Goal: Navigation & Orientation: Find specific page/section

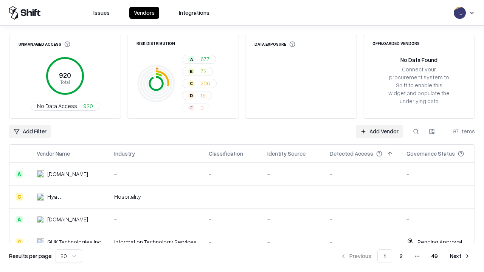
click at [69, 256] on html "Issues Vendors Integrations Unmanaged Access 920 Total No Data Access 920 Risk …" at bounding box center [242, 136] width 484 height 272
click at [460, 256] on button "Next" at bounding box center [459, 256] width 29 height 14
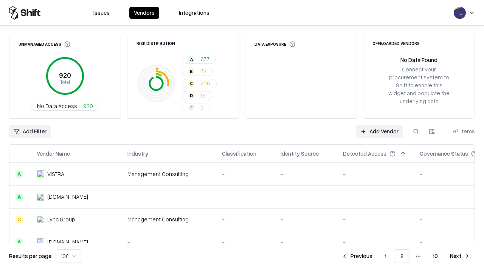
click at [460, 256] on button "Next" at bounding box center [459, 256] width 29 height 14
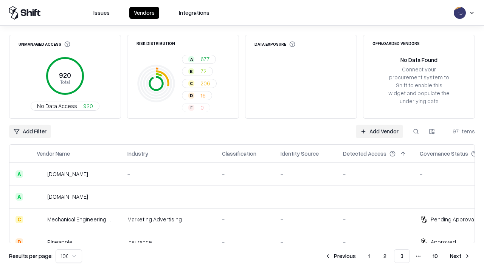
click at [460, 256] on button "Next" at bounding box center [459, 256] width 29 height 14
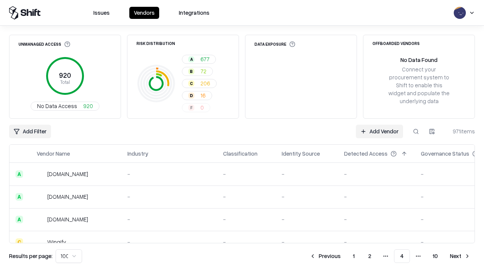
click at [460, 256] on button "Next" at bounding box center [459, 256] width 29 height 14
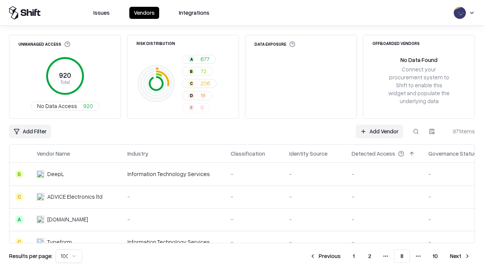
click at [460, 256] on button "Next" at bounding box center [459, 256] width 29 height 14
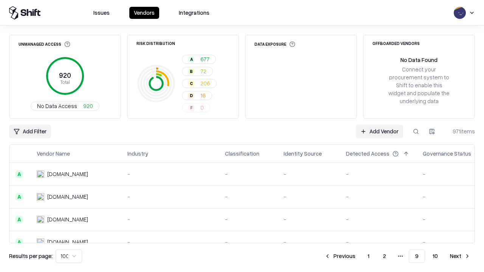
click at [460, 256] on button "Next" at bounding box center [459, 256] width 29 height 14
click at [357, 256] on button "Previous" at bounding box center [357, 256] width 40 height 14
click at [340, 256] on button "Previous" at bounding box center [340, 256] width 40 height 14
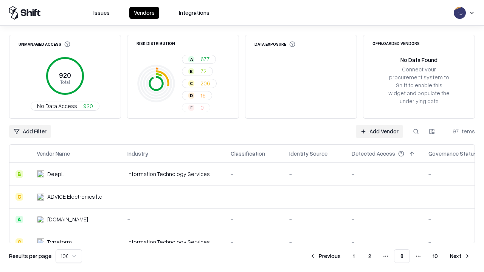
click at [325, 256] on button "Previous" at bounding box center [325, 256] width 40 height 14
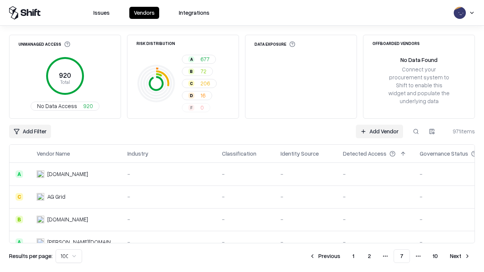
click at [325, 256] on button "Previous" at bounding box center [325, 256] width 40 height 14
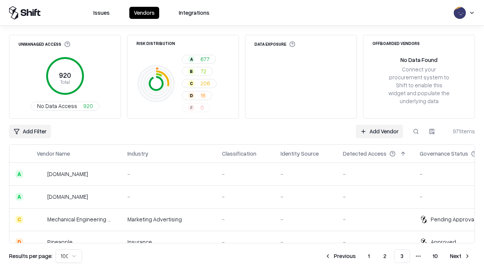
click at [340, 256] on button "Previous" at bounding box center [340, 256] width 40 height 14
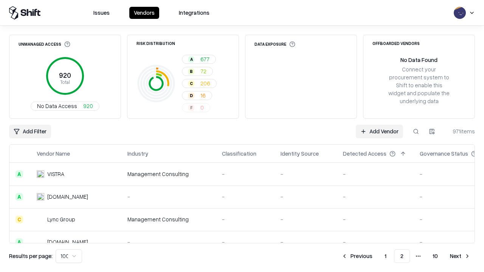
click at [357, 256] on button "Previous" at bounding box center [357, 256] width 40 height 14
